Goal: Check status: Check status

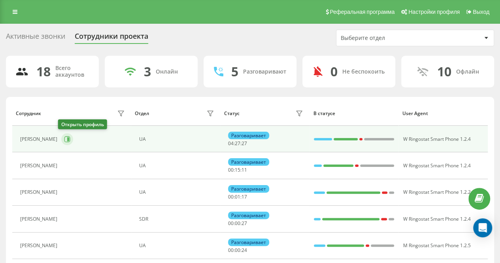
click at [64, 140] on icon at bounding box center [67, 139] width 6 height 6
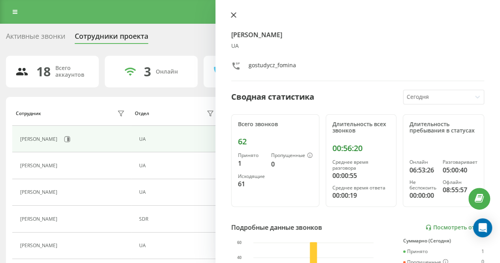
click at [234, 14] on icon at bounding box center [233, 15] width 5 height 5
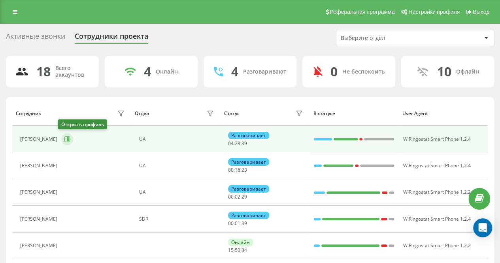
click at [64, 137] on icon at bounding box center [67, 139] width 6 height 6
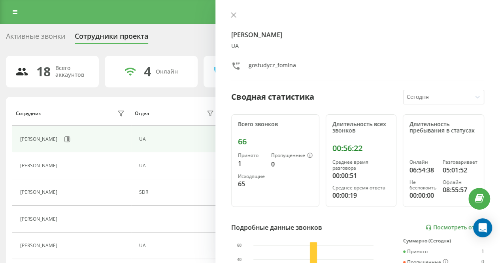
drag, startPoint x: 235, startPoint y: 15, endPoint x: 224, endPoint y: 9, distance: 13.1
click at [235, 15] on icon at bounding box center [234, 15] width 6 height 6
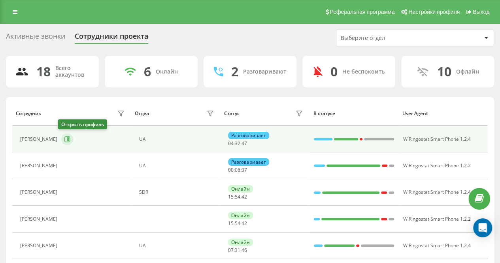
click at [64, 137] on icon at bounding box center [67, 139] width 6 height 6
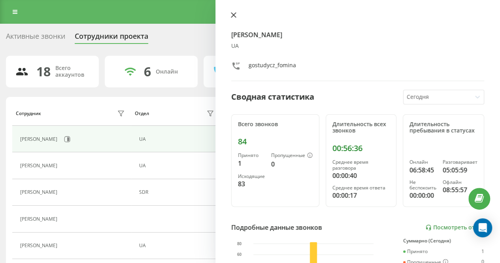
click at [234, 15] on icon at bounding box center [233, 15] width 5 height 5
